Goal: Information Seeking & Learning: Learn about a topic

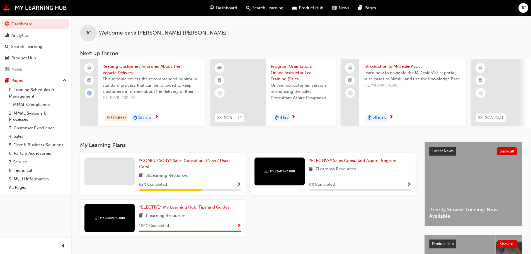
scroll to position [28, 0]
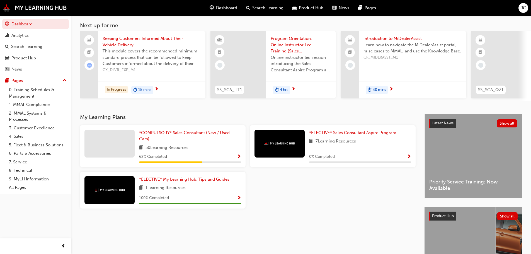
click at [147, 39] on span "Keeping Customers Informed About Their Vehicle Delivery" at bounding box center [152, 41] width 98 height 13
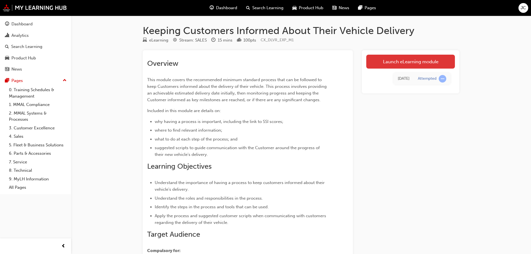
click at [382, 66] on link "Launch eLearning module" at bounding box center [410, 62] width 89 height 14
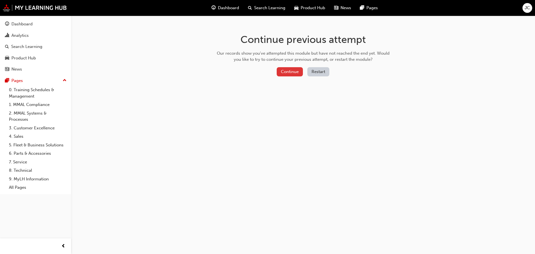
click at [295, 72] on button "Continue" at bounding box center [290, 71] width 26 height 9
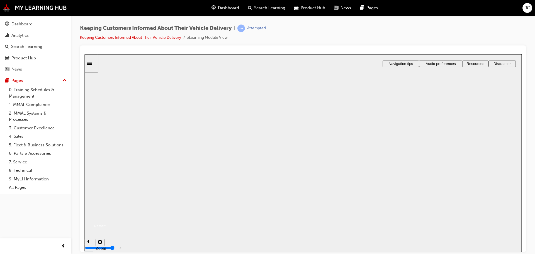
click at [106, 216] on button "Resume" at bounding box center [94, 219] width 21 height 7
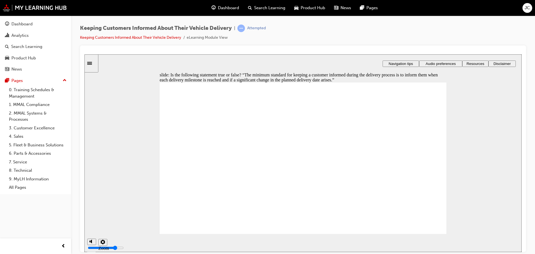
radio input "true"
